Goal: Information Seeking & Learning: Find specific fact

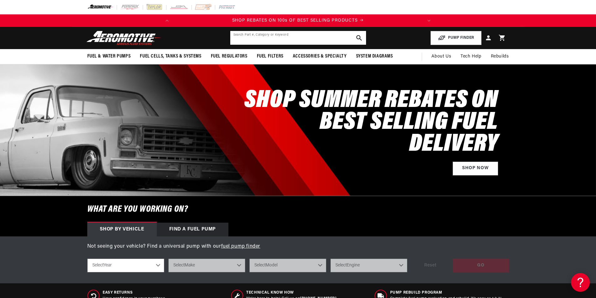
click at [281, 35] on input "text" at bounding box center [298, 38] width 136 height 14
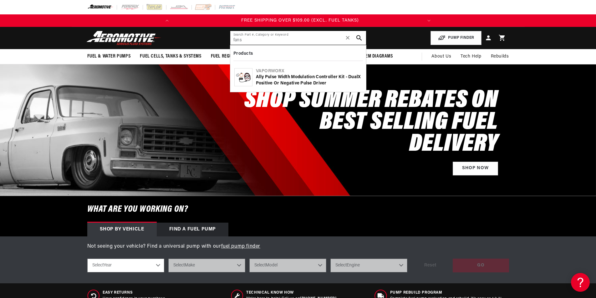
type input "fans"
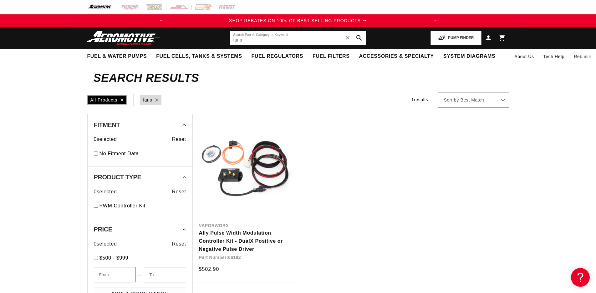
drag, startPoint x: 280, startPoint y: 41, endPoint x: 215, endPoint y: 41, distance: 64.4
click at [215, 41] on header "Fuel & Water Pumps Back In-Tank In-Line Fuel Pumps" at bounding box center [298, 38] width 453 height 22
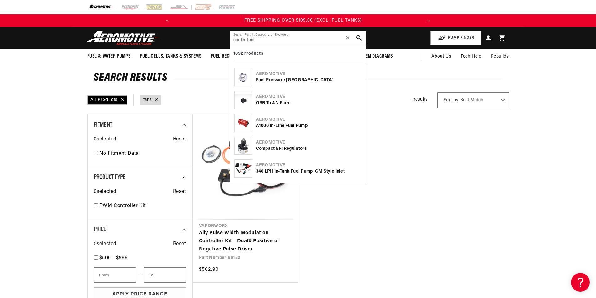
scroll to position [0, 247]
type input "cooler fans"
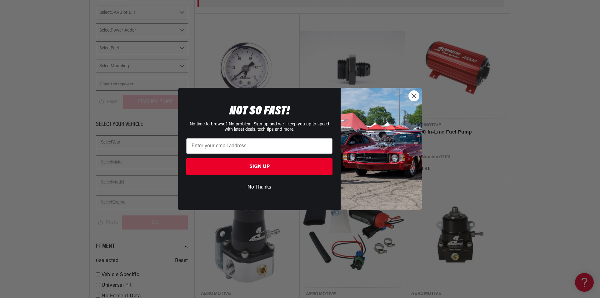
click at [411, 101] on circle "Close dialog" at bounding box center [414, 96] width 10 height 10
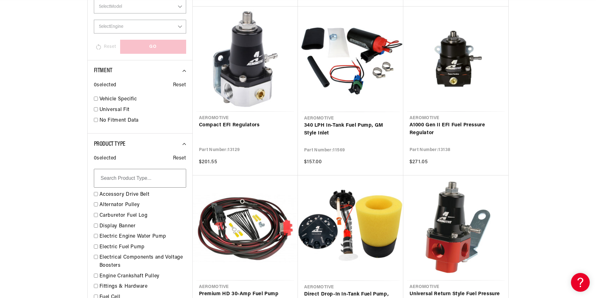
scroll to position [313, 0]
